Goal: Task Accomplishment & Management: Use online tool/utility

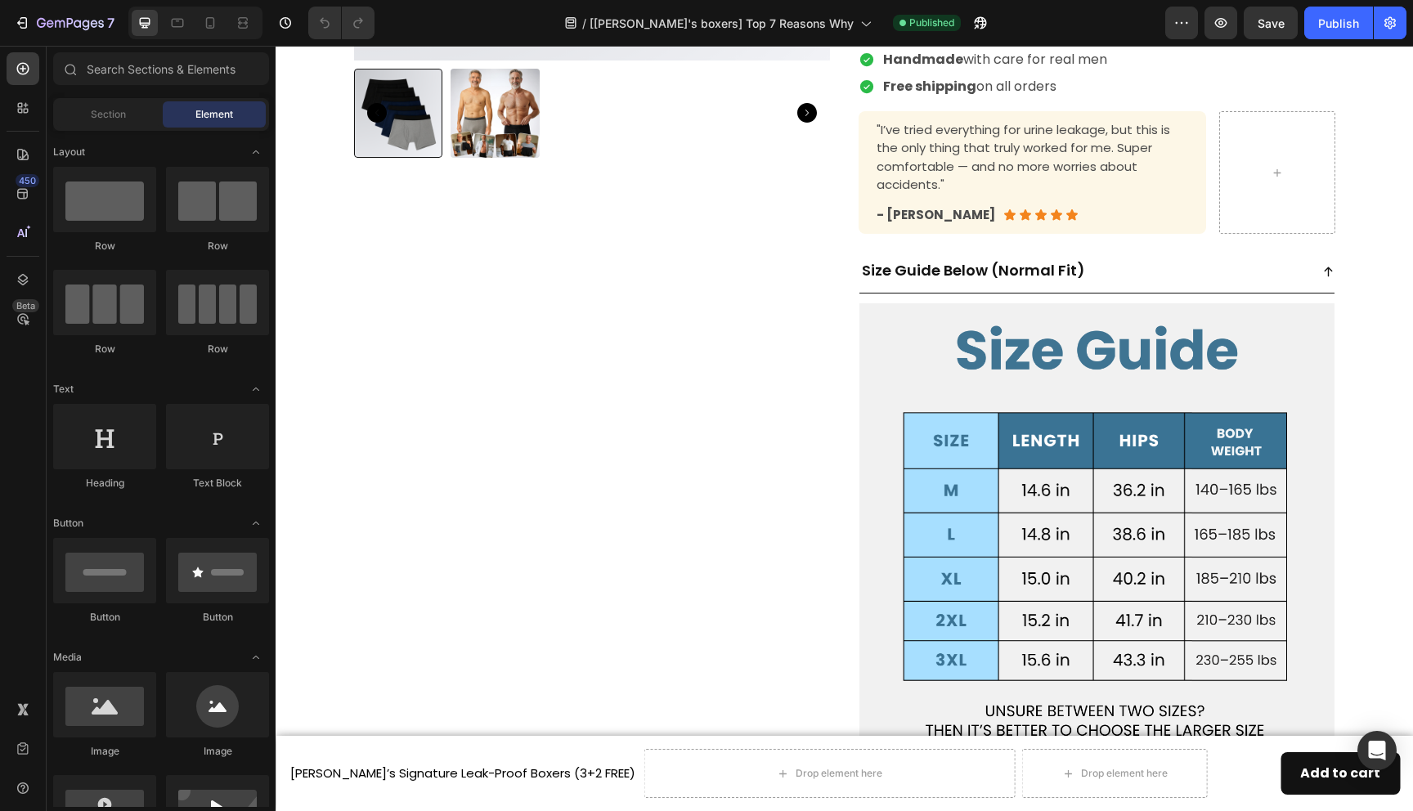
scroll to position [5498, 0]
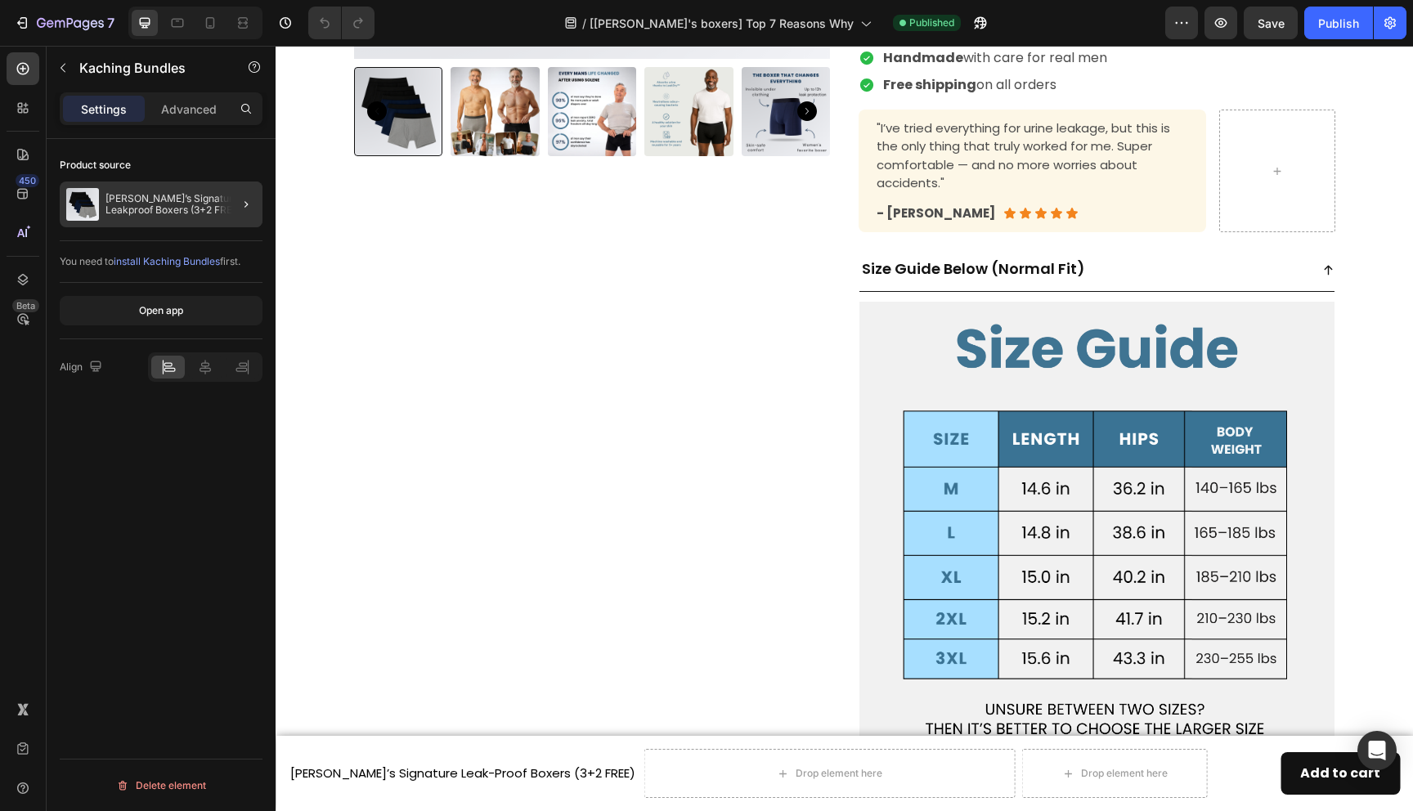
click at [223, 208] on div at bounding box center [240, 205] width 46 height 46
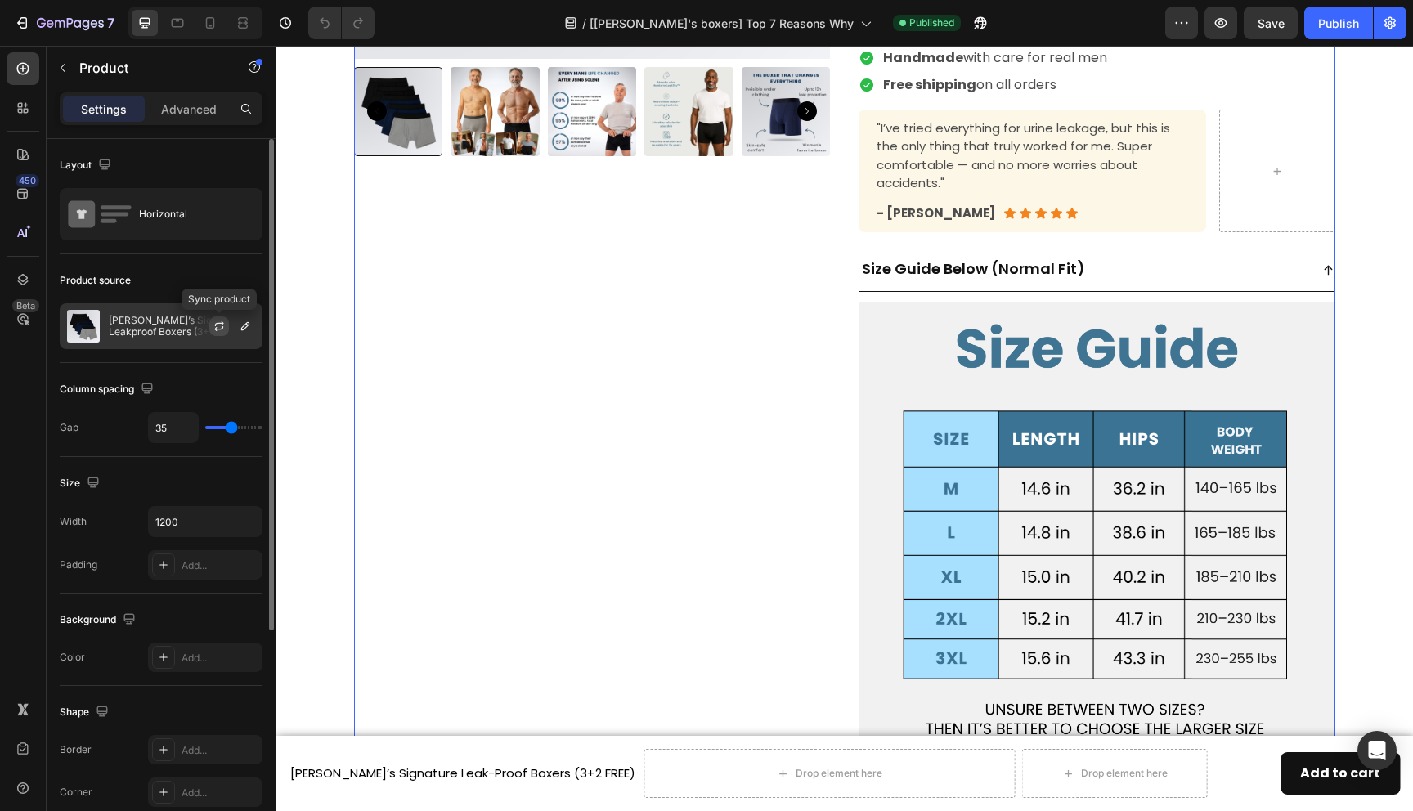
click at [213, 330] on icon "button" at bounding box center [219, 326] width 13 height 13
click at [1341, 27] on div "Publish" at bounding box center [1339, 23] width 41 height 17
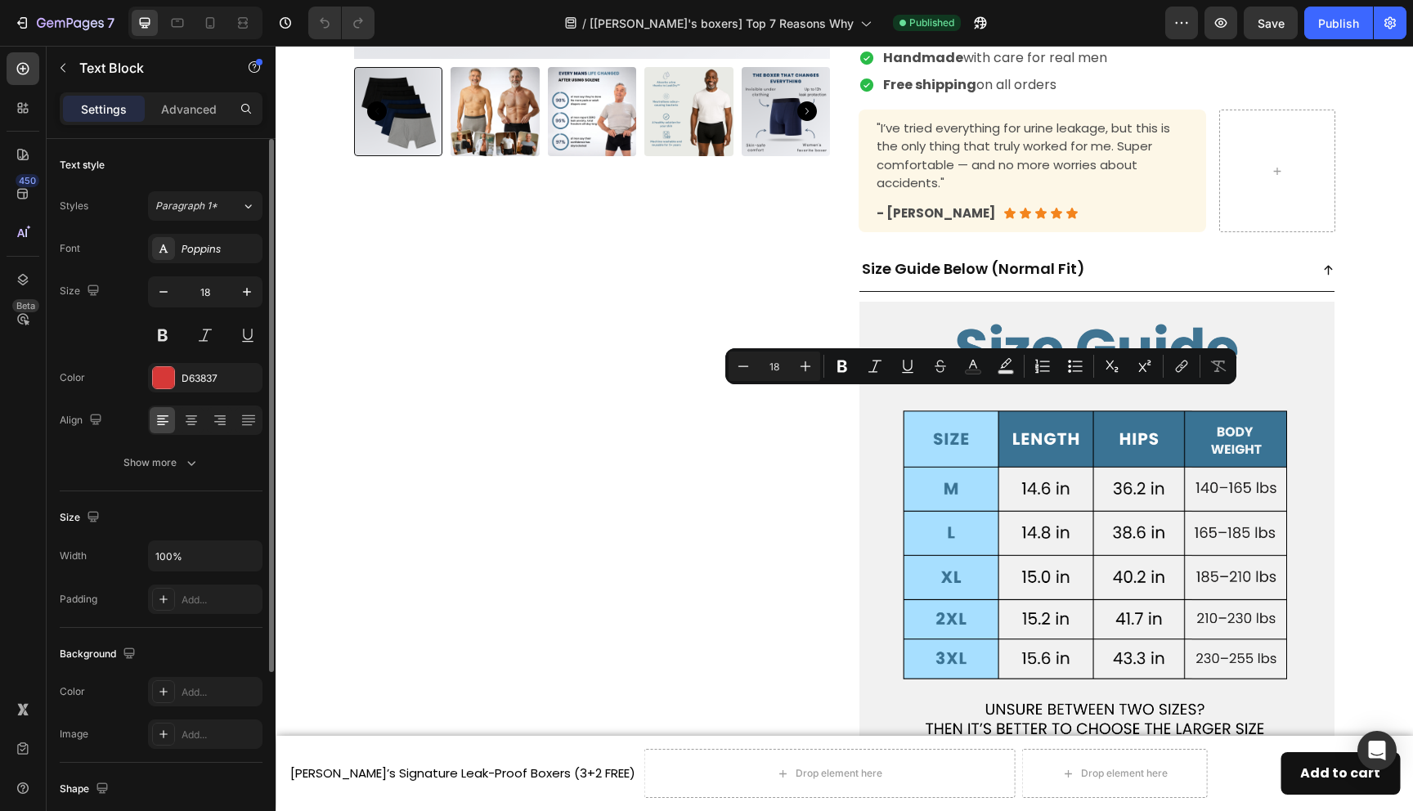
drag, startPoint x: 977, startPoint y: 406, endPoint x: 891, endPoint y: 401, distance: 86.0
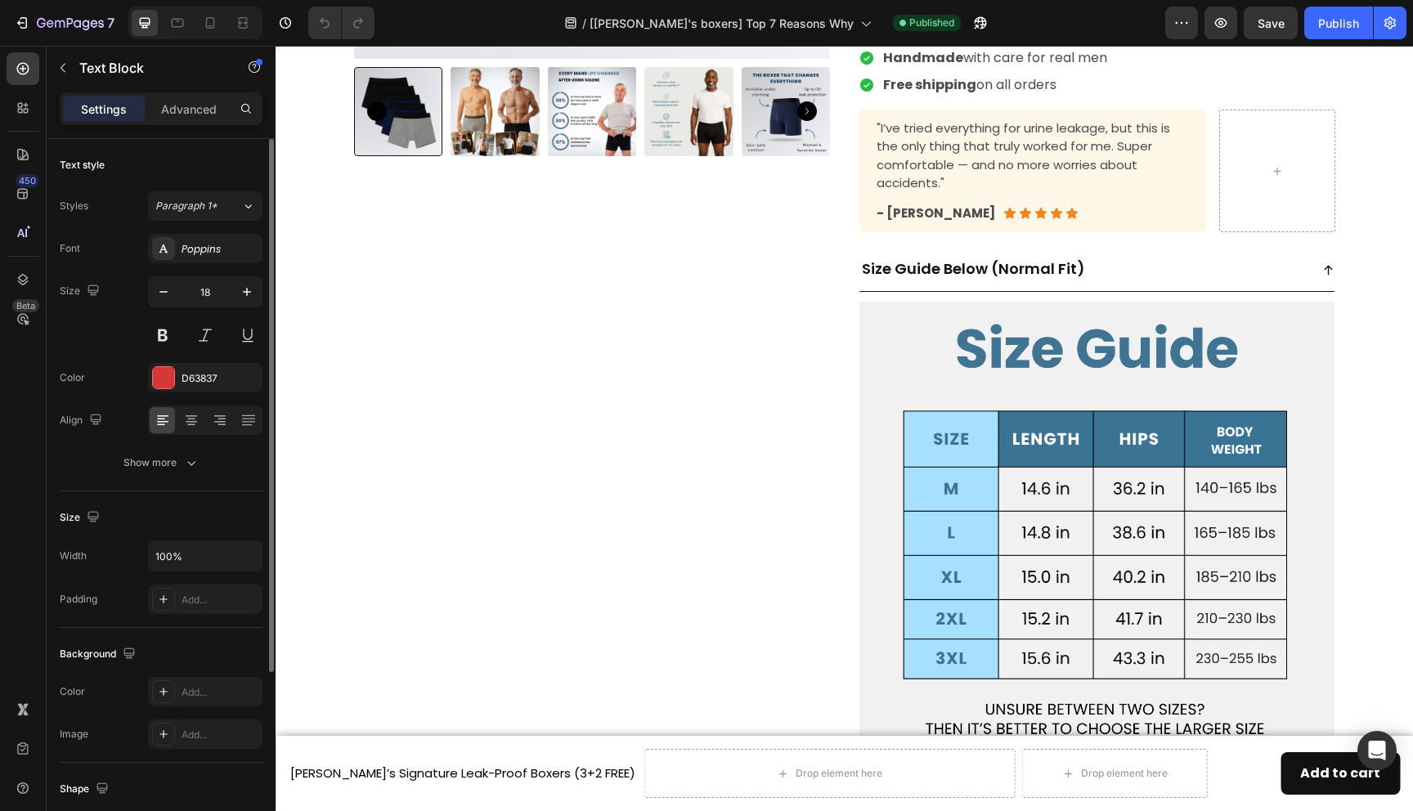
drag, startPoint x: 986, startPoint y: 400, endPoint x: 887, endPoint y: 402, distance: 99.8
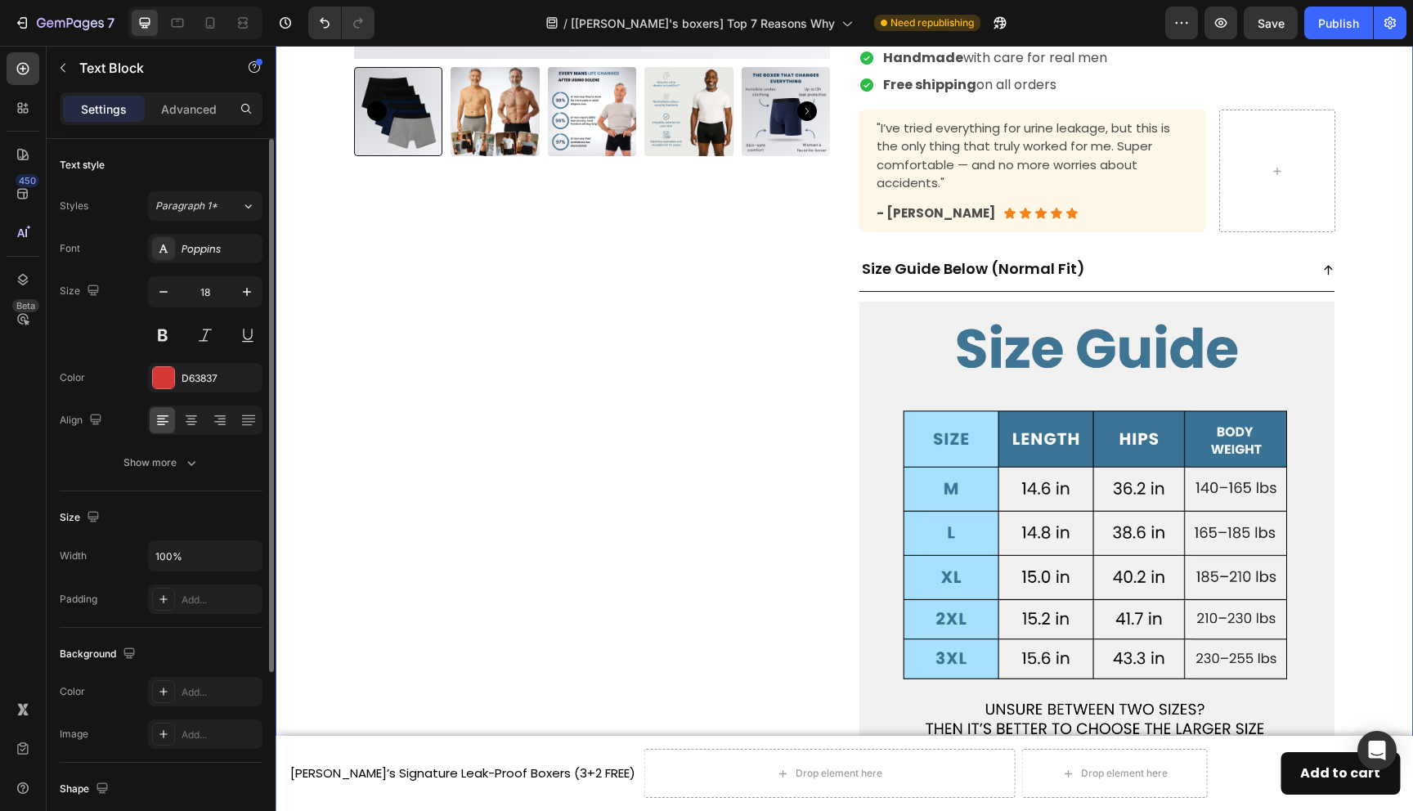
click at [1373, 414] on div "Product Images [PERSON_NAME]’s Signature Leak-Proof Boxers (3+2 FREE) Product T…" at bounding box center [844, 185] width 1113 height 1204
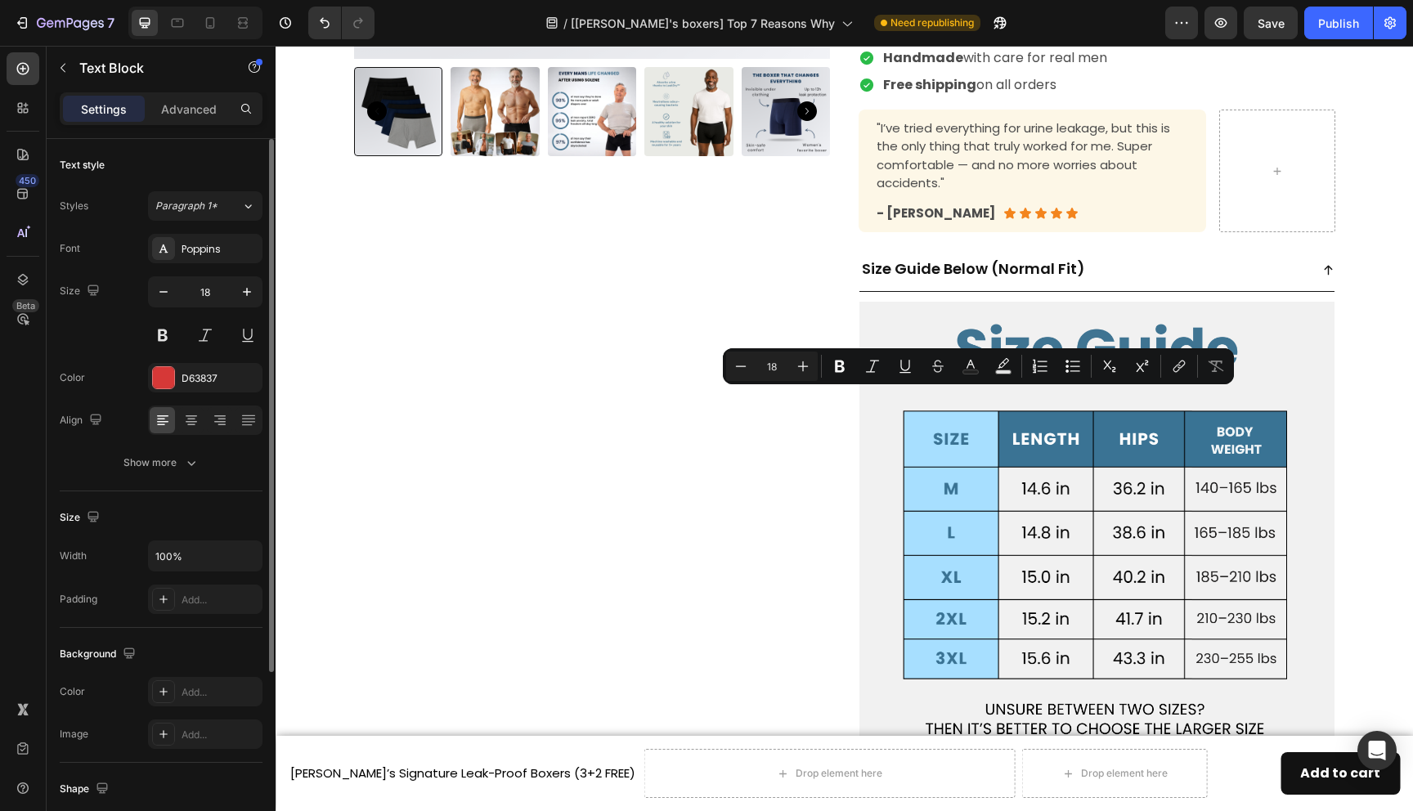
drag, startPoint x: 955, startPoint y: 402, endPoint x: 999, endPoint y: 402, distance: 44.2
drag, startPoint x: 1126, startPoint y: 402, endPoint x: 957, endPoint y: 402, distance: 168.5
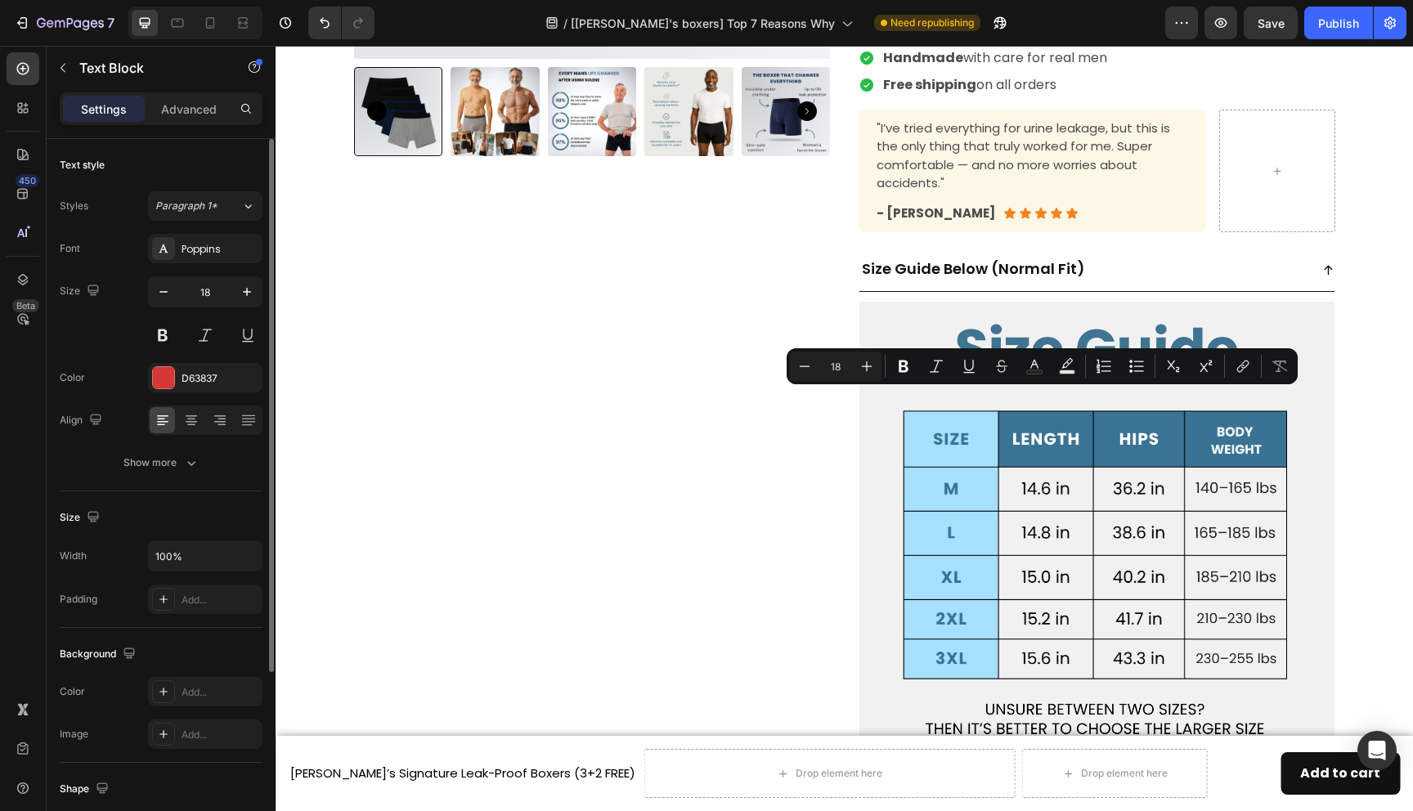
drag, startPoint x: 1134, startPoint y: 402, endPoint x: 950, endPoint y: 397, distance: 183.3
copy p "(free shipping included)"
drag, startPoint x: 1069, startPoint y: 402, endPoint x: 888, endPoint y: 398, distance: 180.8
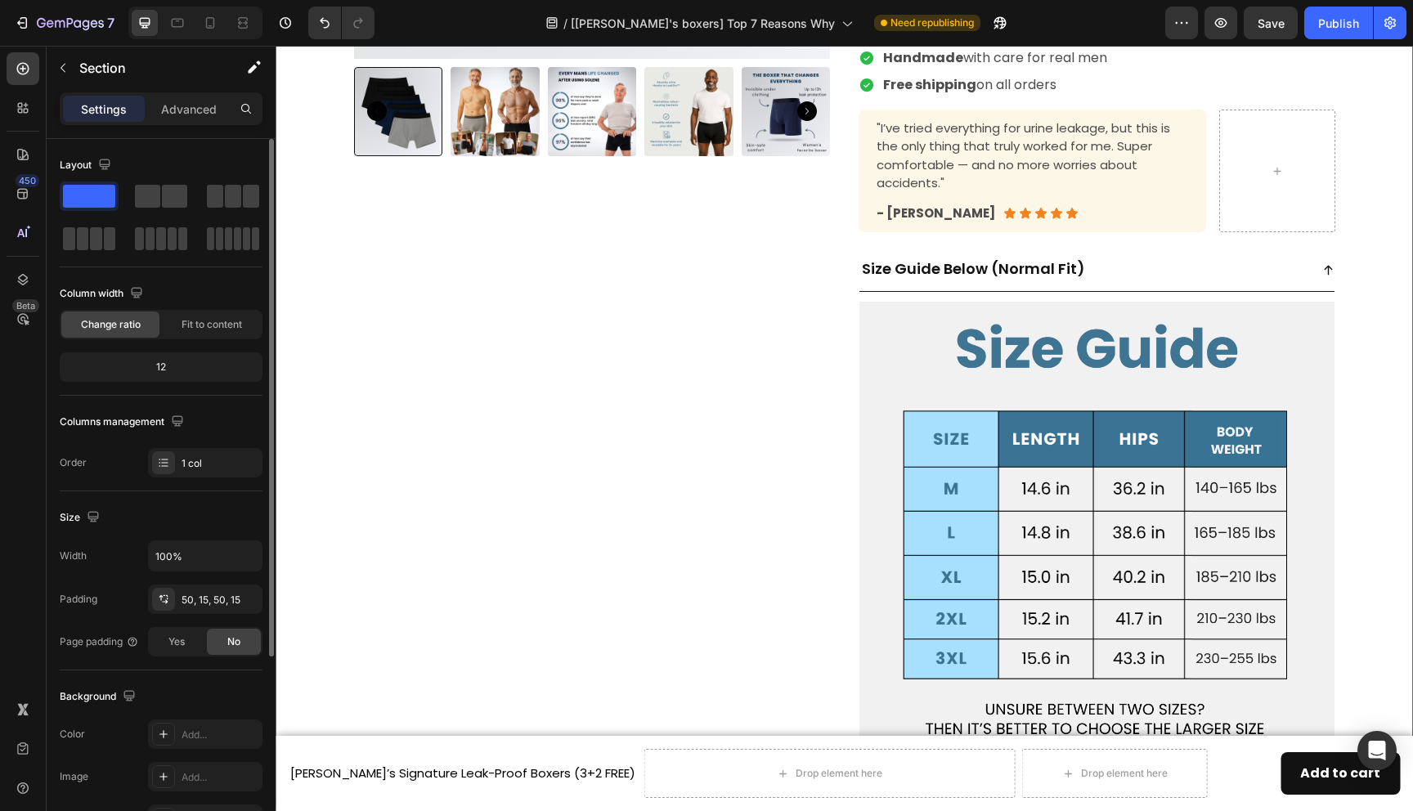
click at [1373, 350] on div "Product Images [PERSON_NAME]’s Signature Leak-Proof Boxers (3+2 FREE) Product T…" at bounding box center [844, 185] width 1113 height 1204
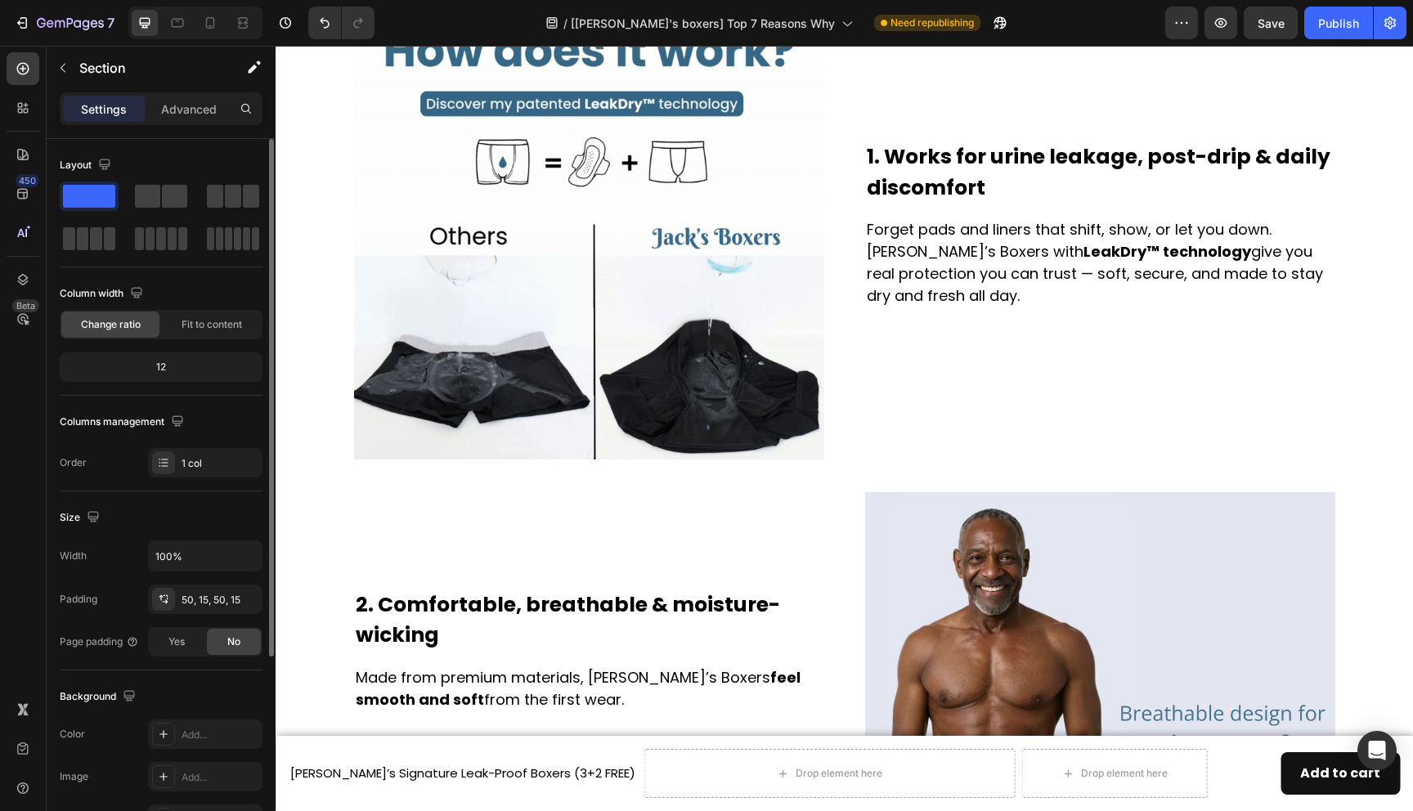
scroll to position [533, 0]
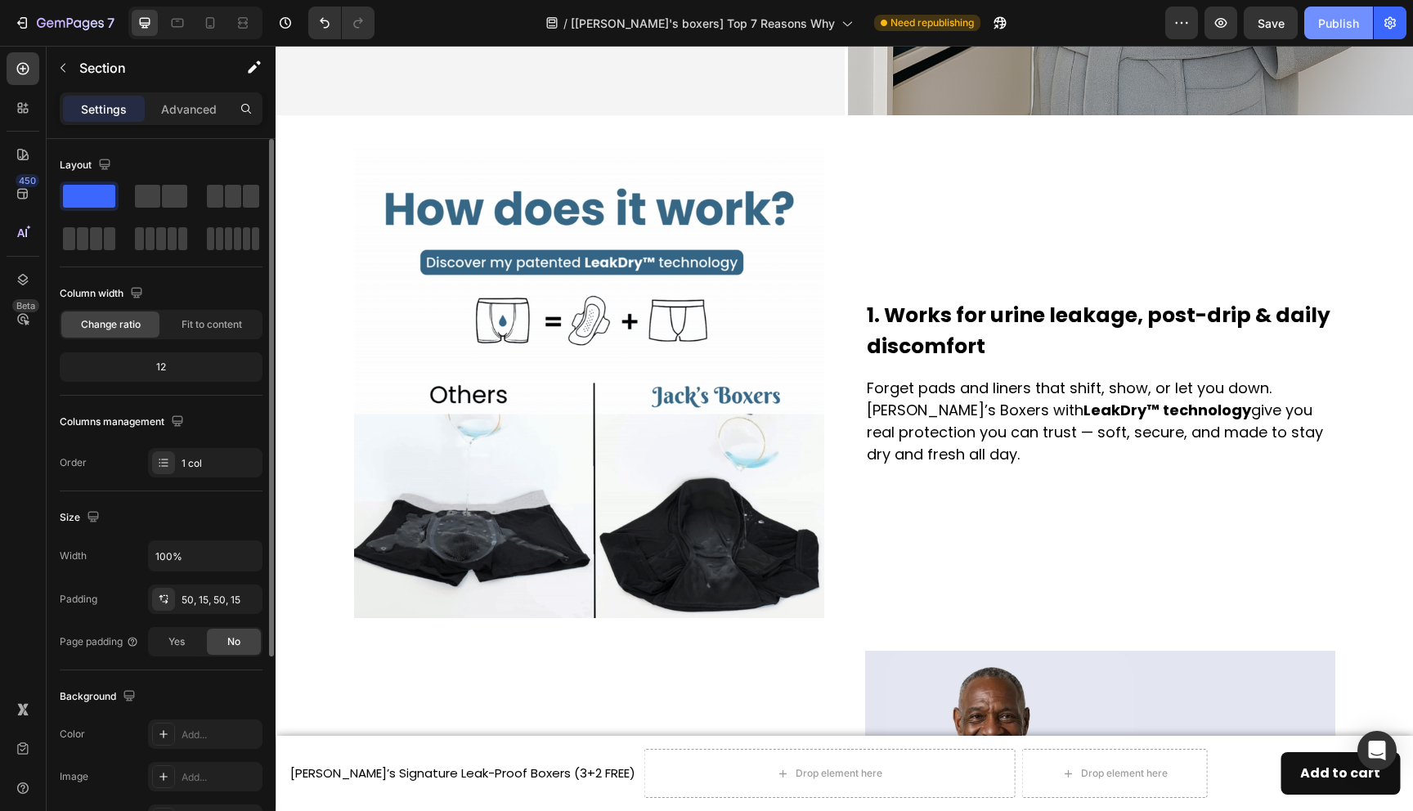
click at [1334, 18] on div "Publish" at bounding box center [1339, 23] width 41 height 17
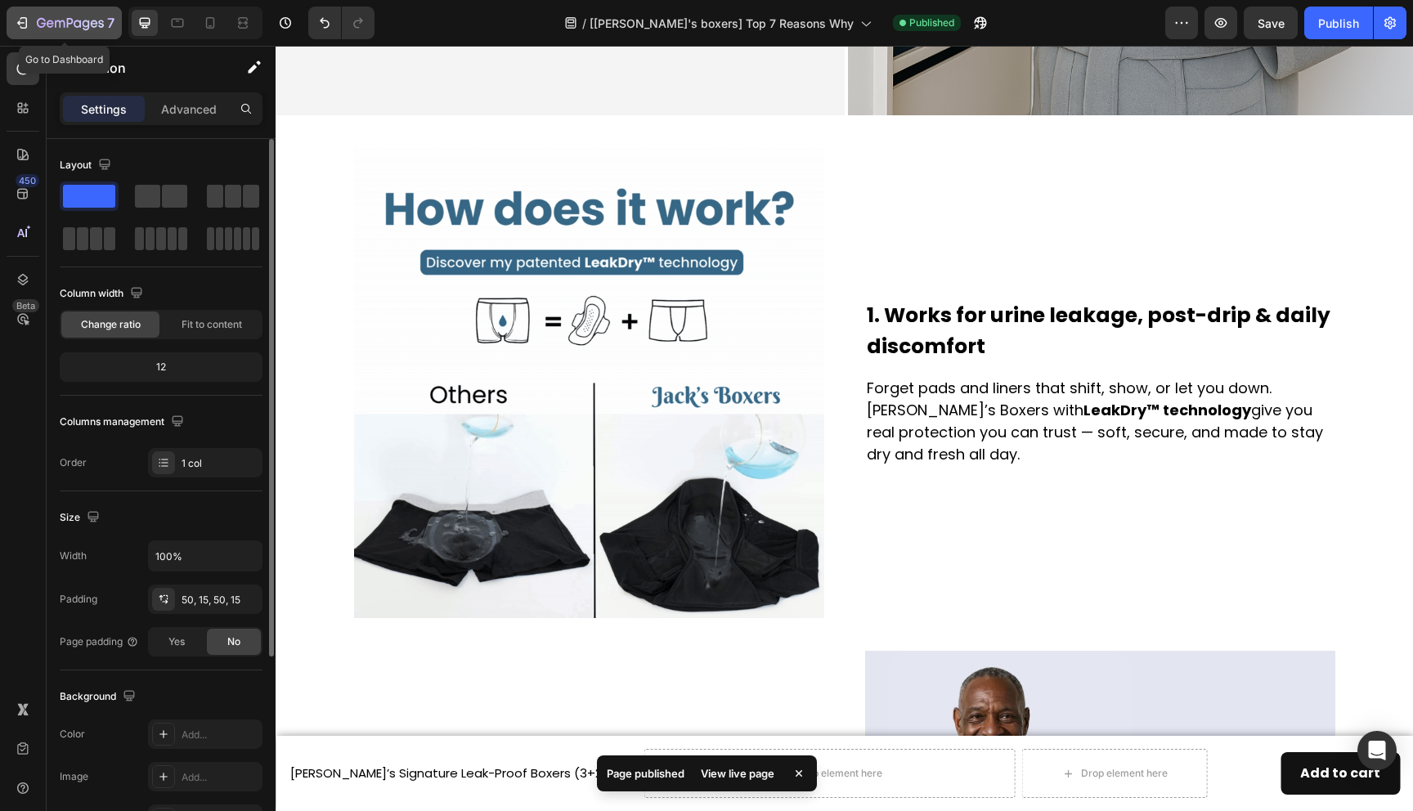
click at [22, 19] on icon "button" at bounding box center [22, 23] width 16 height 16
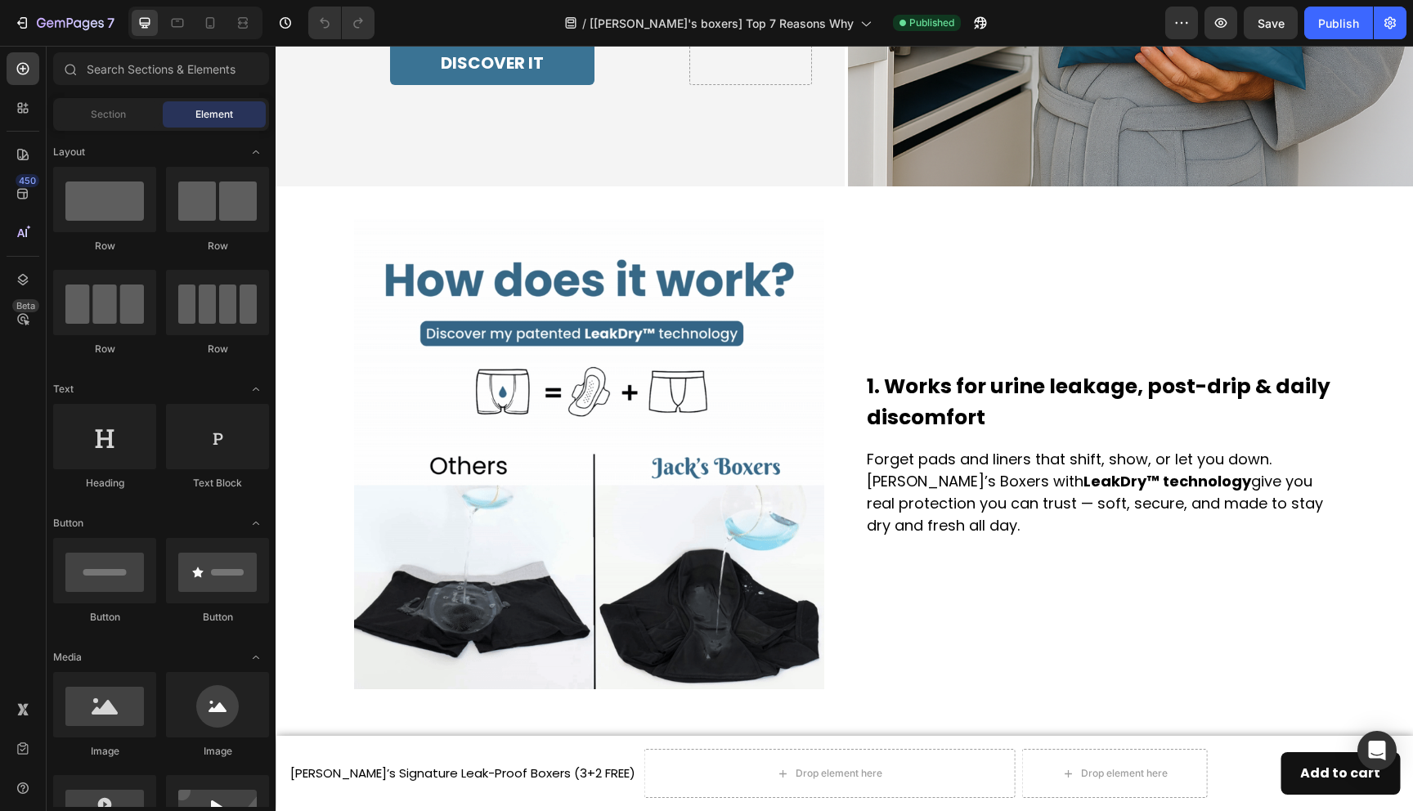
scroll to position [605, 0]
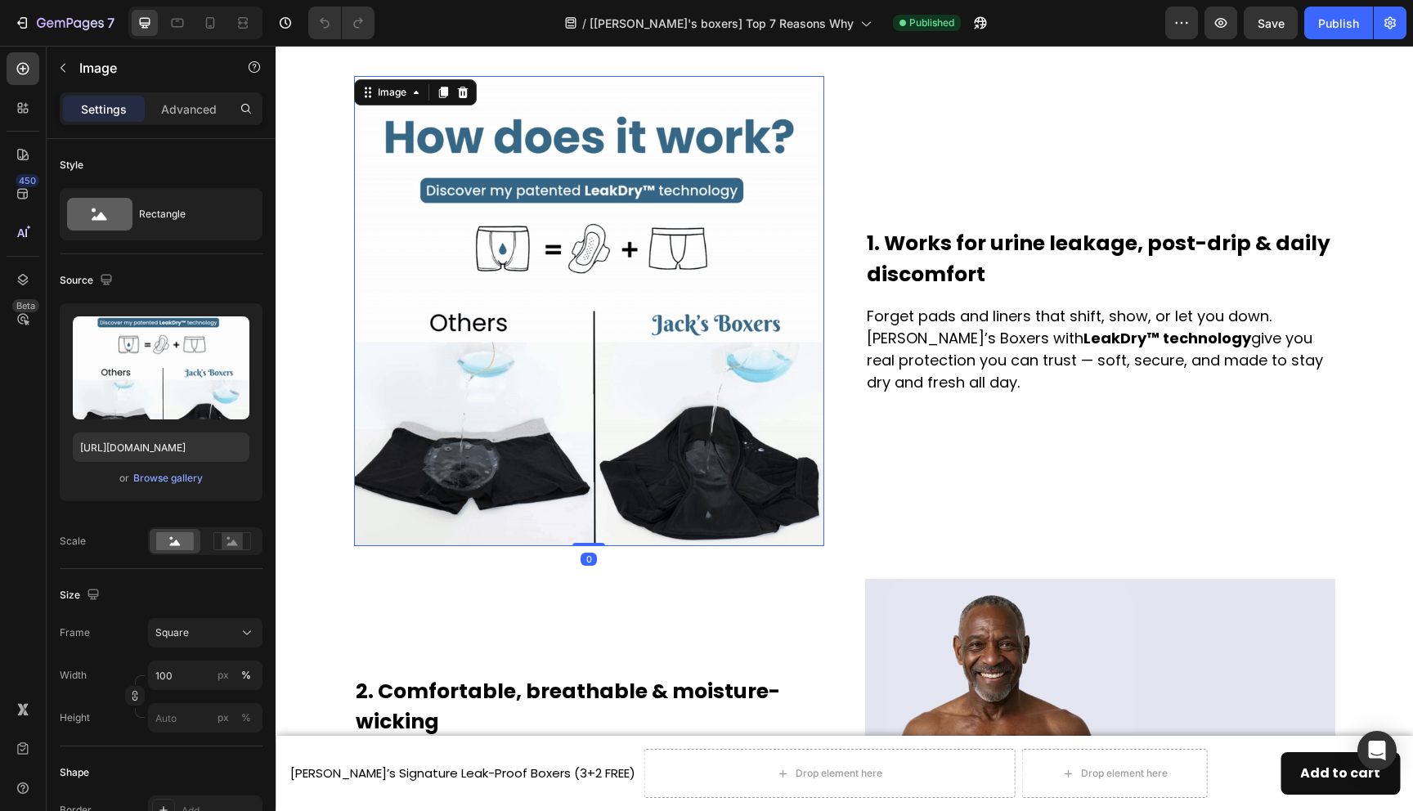
click at [600, 476] on img at bounding box center [589, 311] width 470 height 470
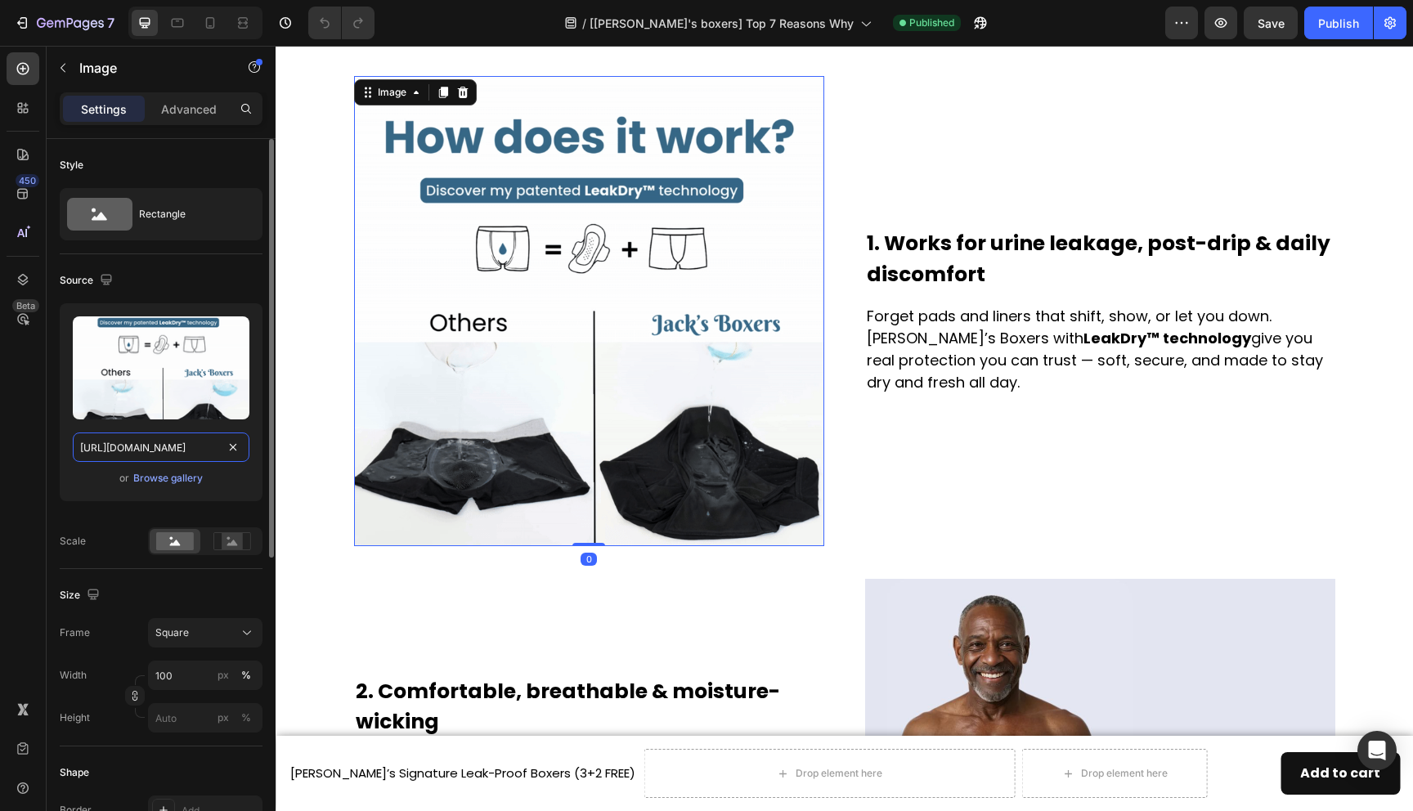
click at [179, 448] on input "[URL][DOMAIN_NAME]" at bounding box center [161, 447] width 177 height 29
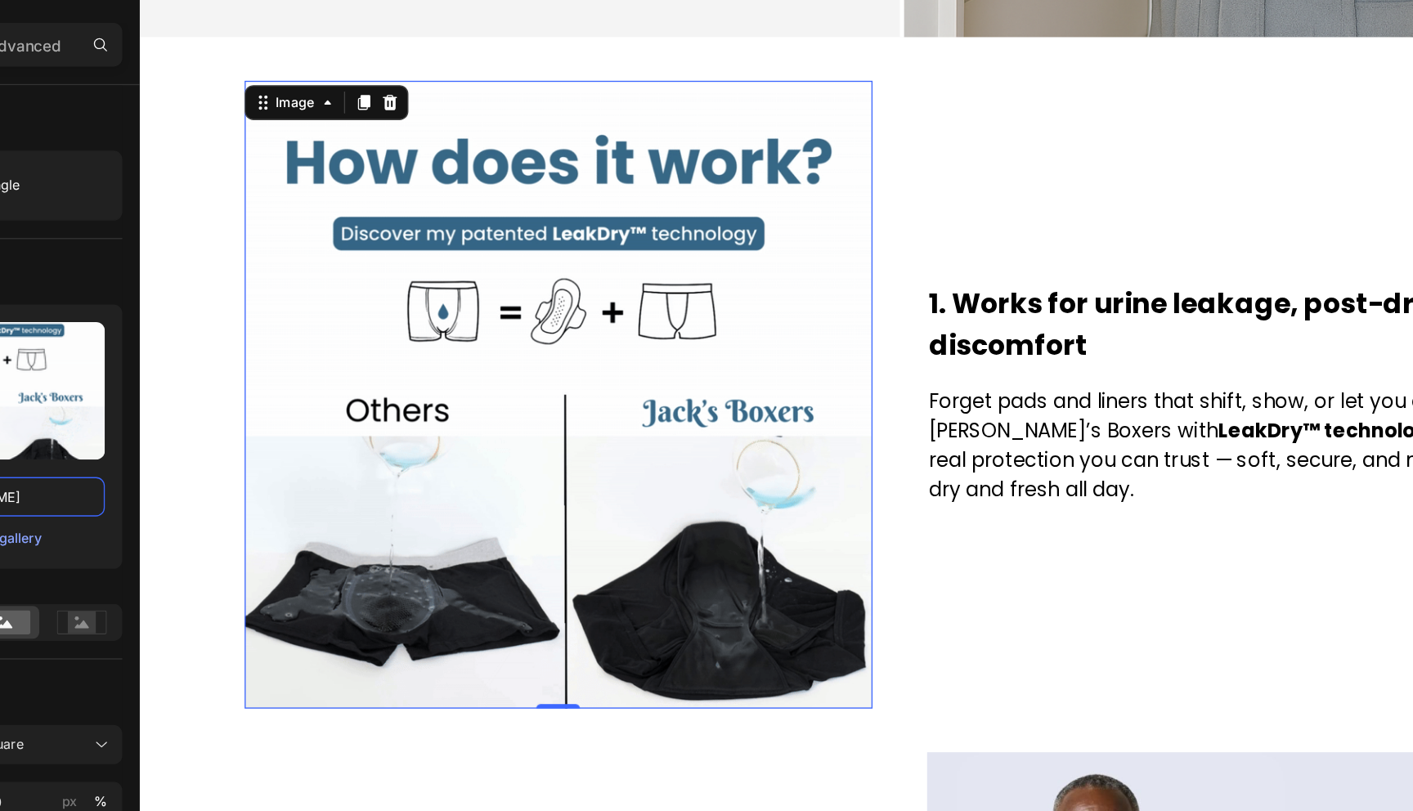
scroll to position [545, 0]
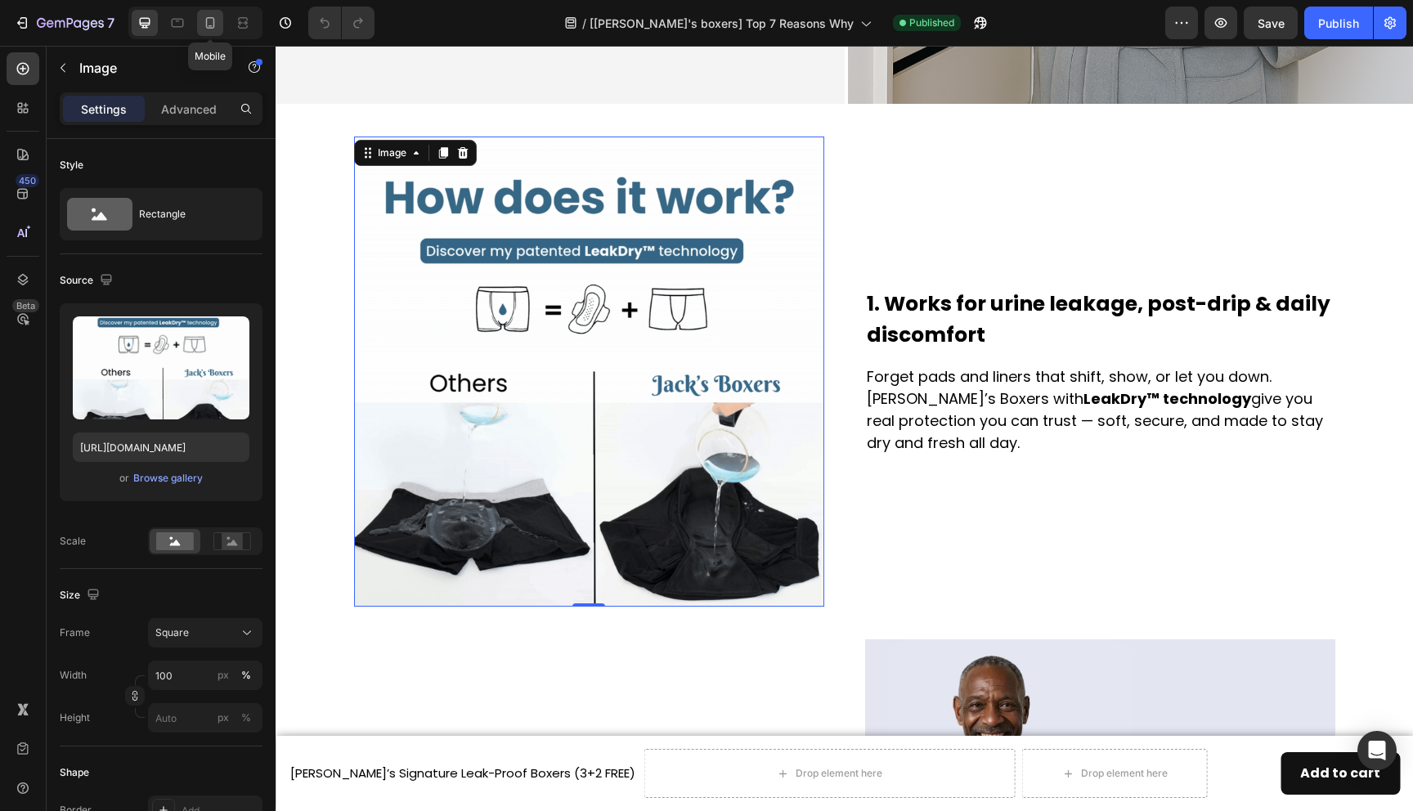
click at [213, 29] on icon at bounding box center [210, 23] width 16 height 16
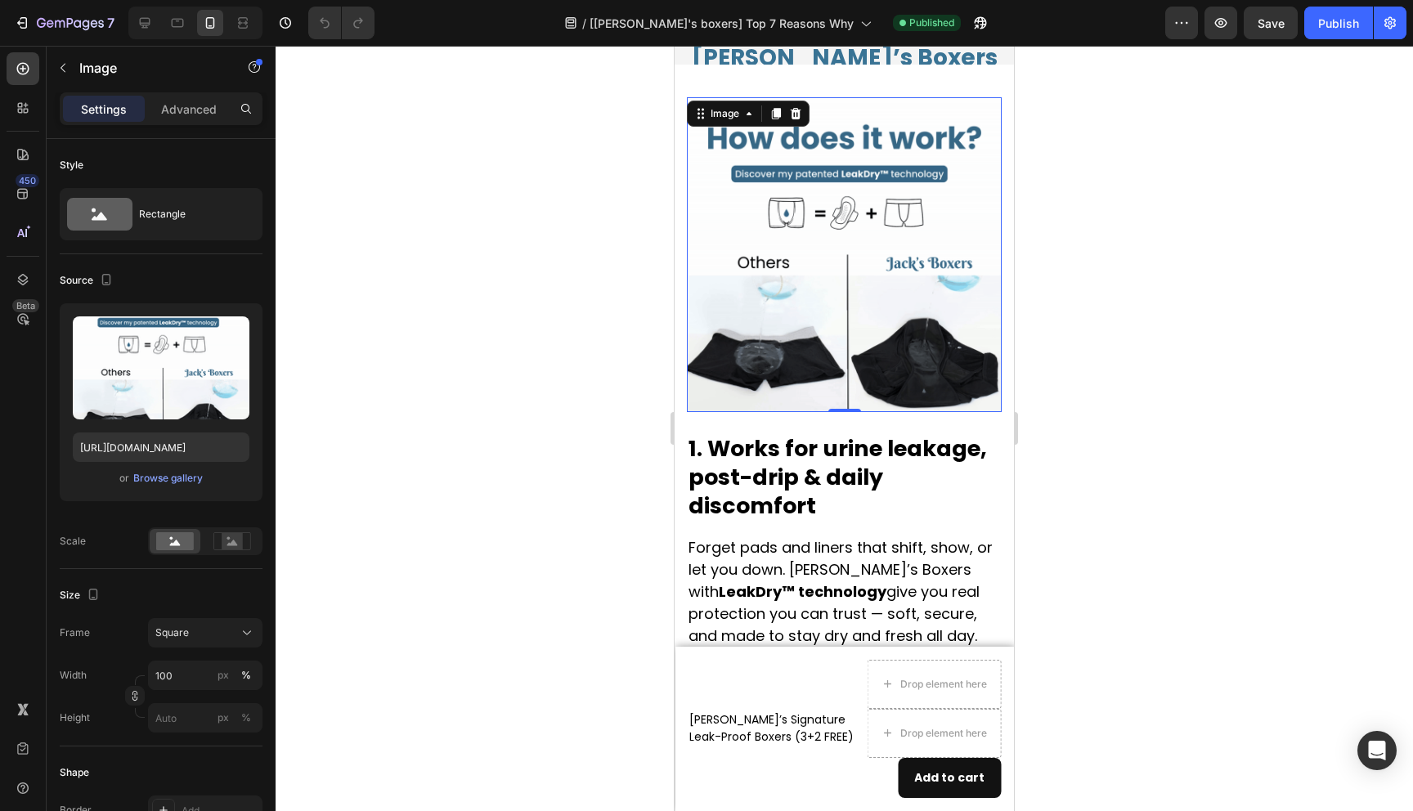
scroll to position [489, 0]
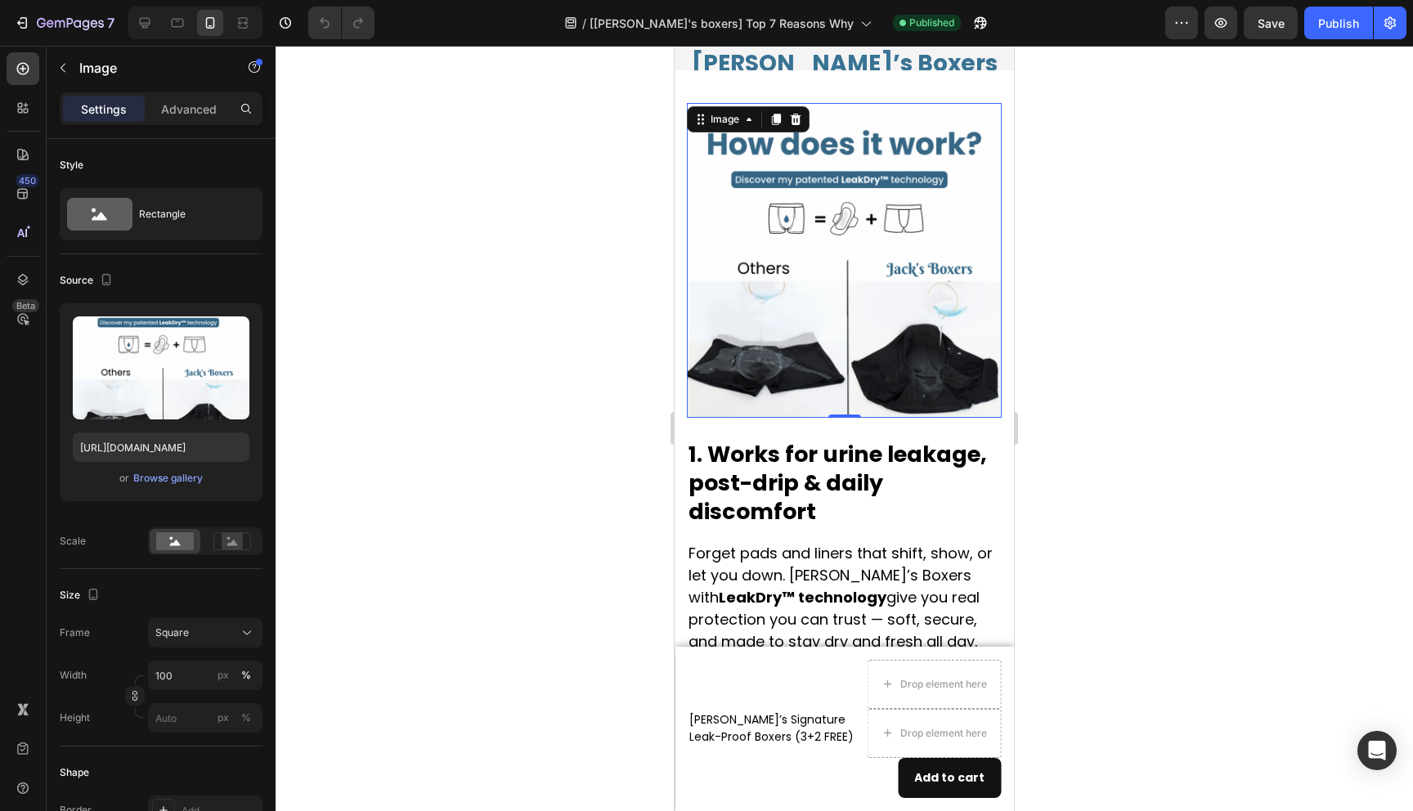
click at [1089, 377] on div at bounding box center [845, 429] width 1138 height 766
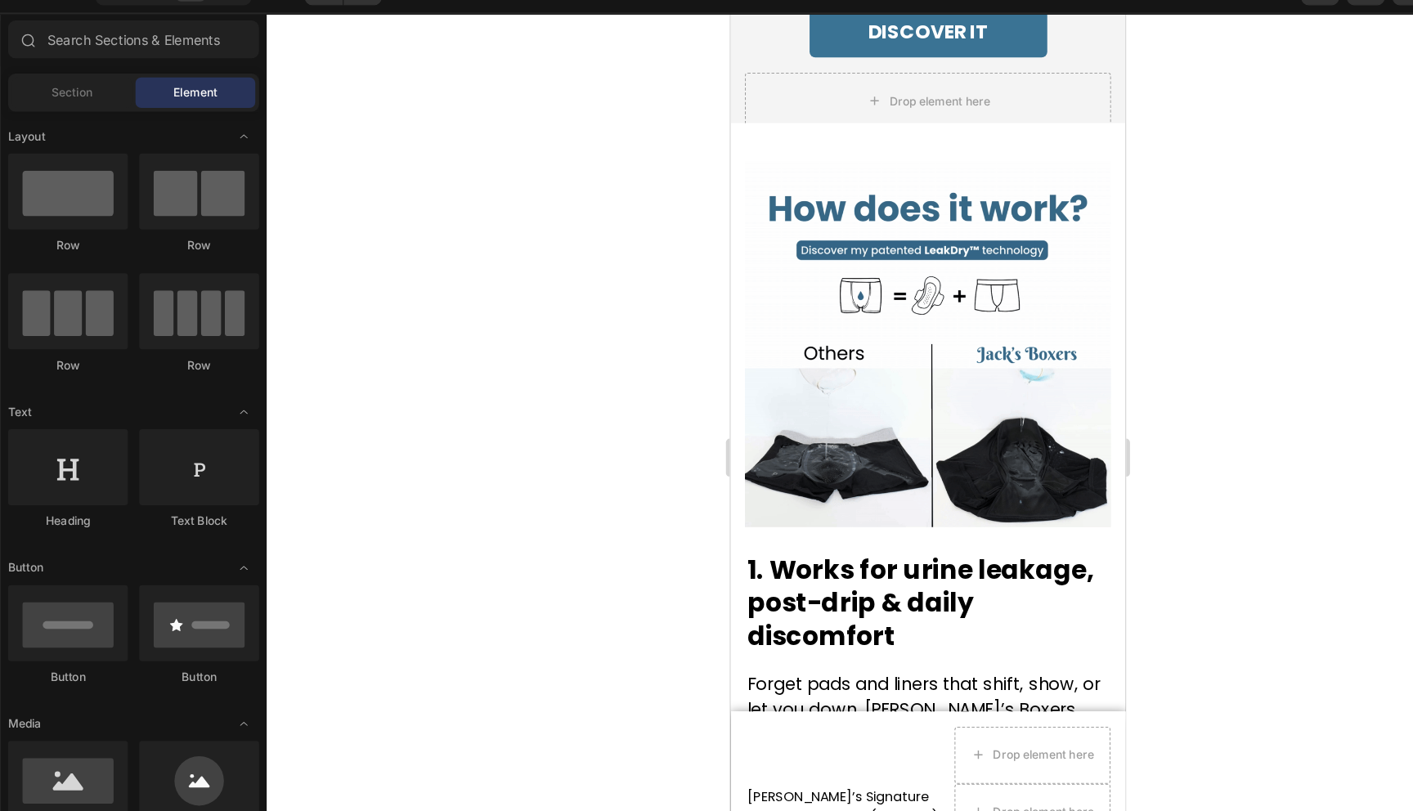
scroll to position [726, 0]
